Goal: Check status: Check status

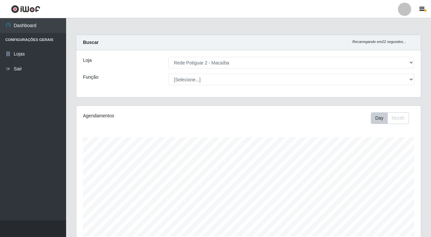
select select "101"
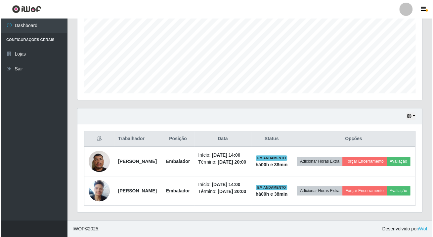
scroll to position [137, 344]
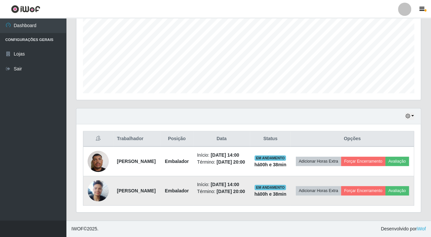
click at [102, 192] on img at bounding box center [98, 191] width 21 height 28
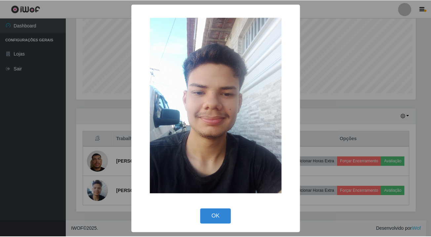
scroll to position [137, 341]
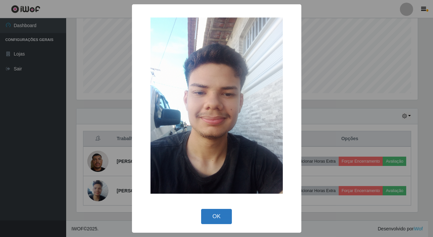
click at [206, 222] on button "OK" at bounding box center [216, 217] width 31 height 16
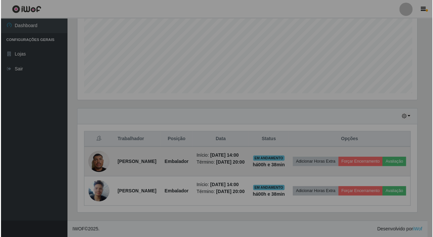
scroll to position [137, 344]
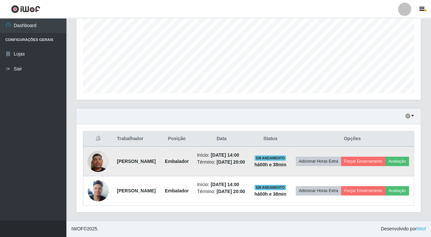
click at [96, 150] on img at bounding box center [98, 161] width 21 height 28
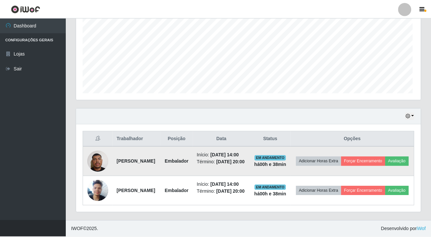
scroll to position [137, 341]
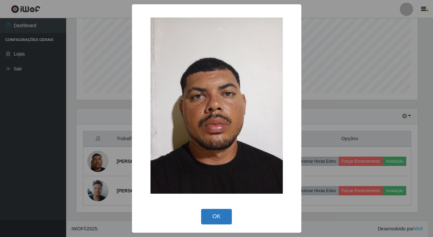
click at [224, 216] on button "OK" at bounding box center [216, 217] width 31 height 16
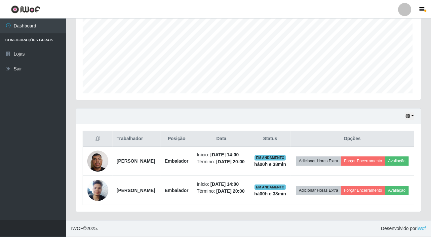
scroll to position [137, 344]
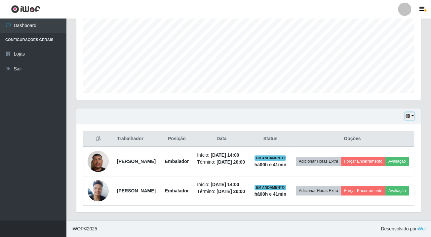
click at [413, 112] on button "button" at bounding box center [409, 116] width 9 height 8
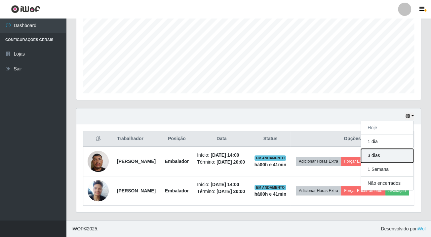
click at [388, 149] on button "3 dias" at bounding box center [387, 156] width 52 height 14
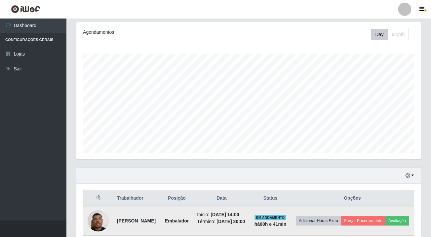
scroll to position [152, 0]
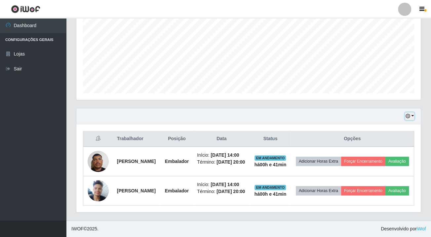
click at [410, 114] on icon "button" at bounding box center [407, 116] width 5 height 5
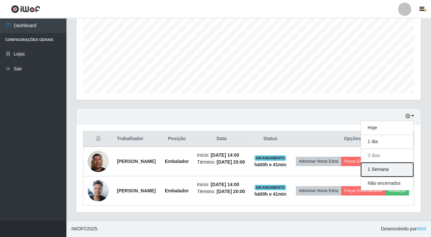
click at [374, 163] on button "1 Semana" at bounding box center [387, 170] width 52 height 14
